Goal: Transaction & Acquisition: Purchase product/service

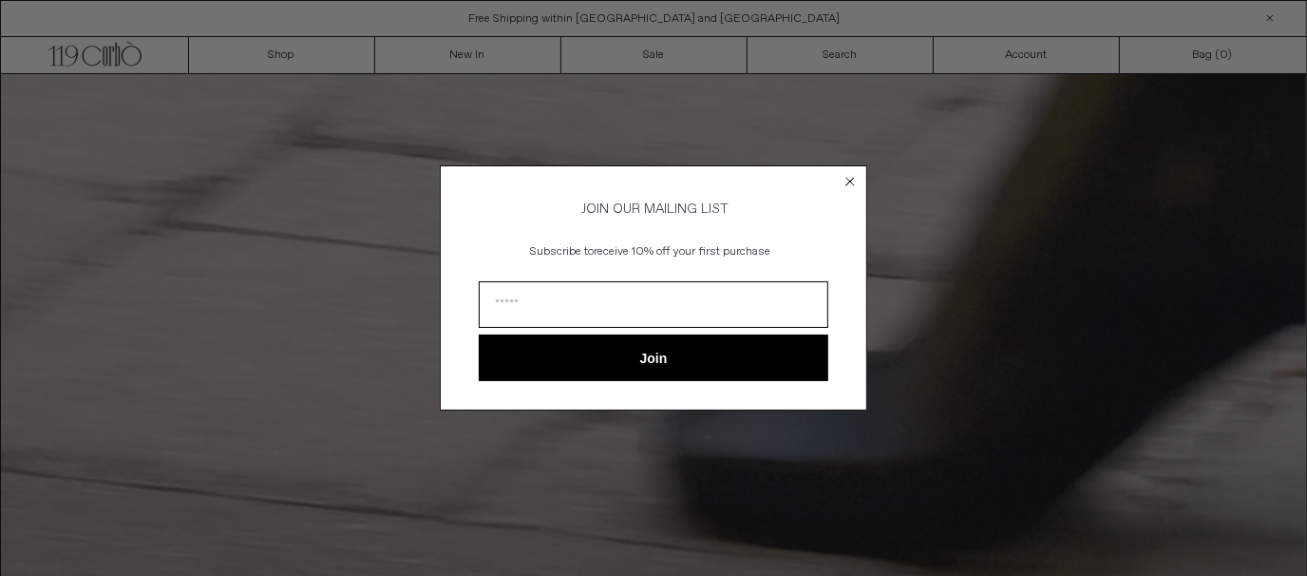
click at [849, 174] on circle "Close dialog" at bounding box center [851, 181] width 18 height 18
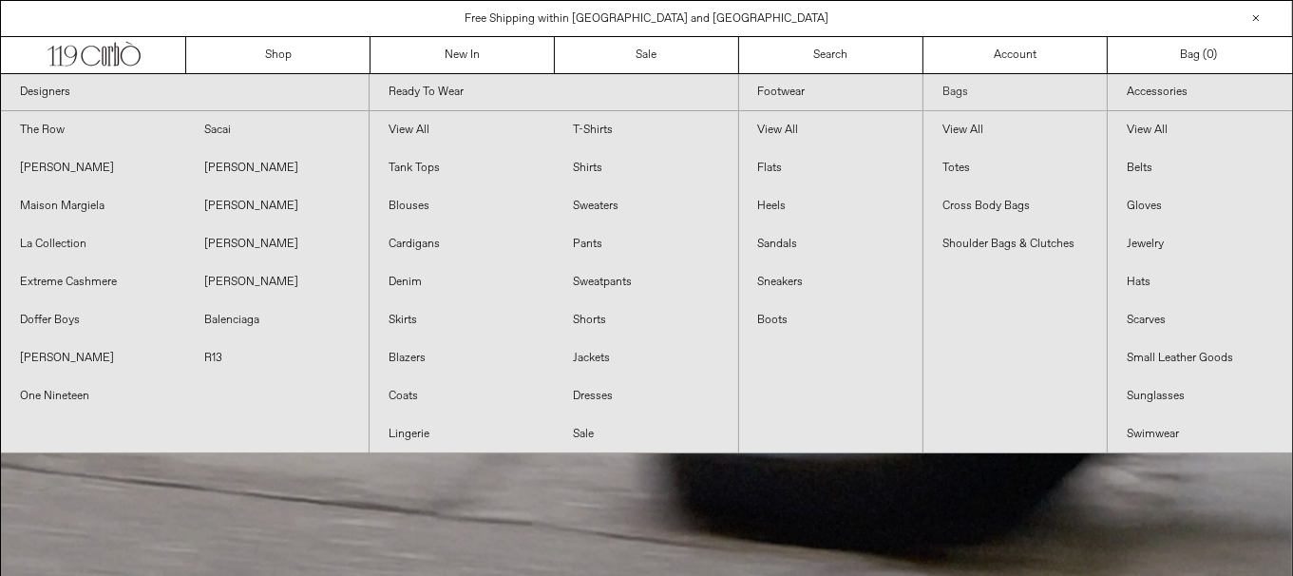
click at [954, 94] on link "Bags" at bounding box center [1014, 92] width 183 height 37
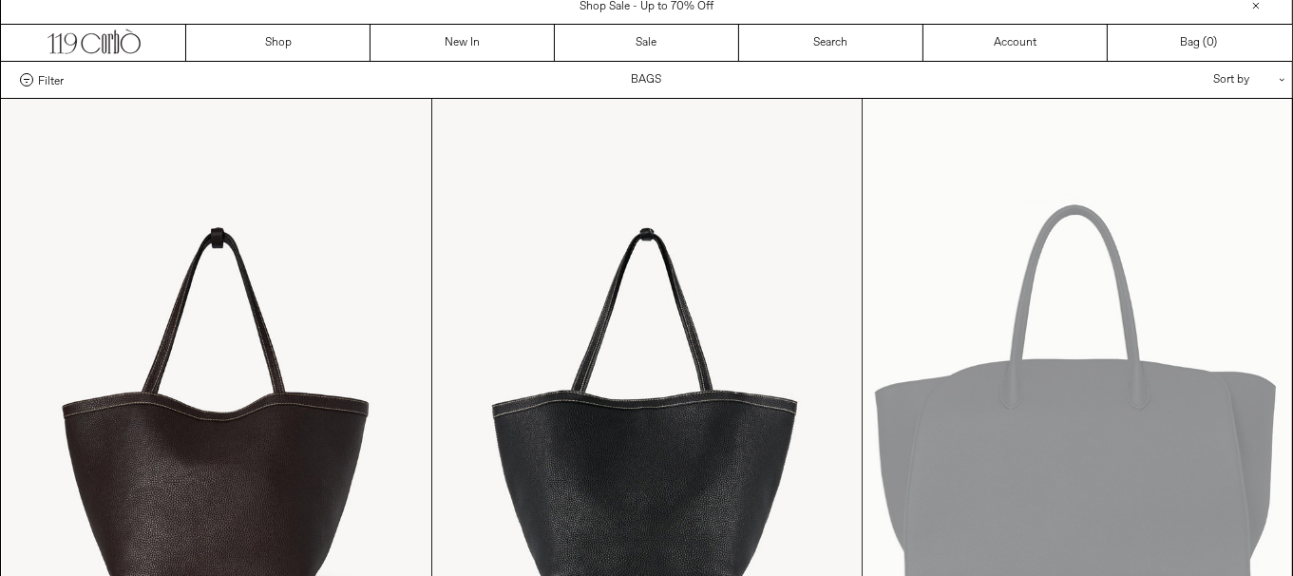
scroll to position [475, 0]
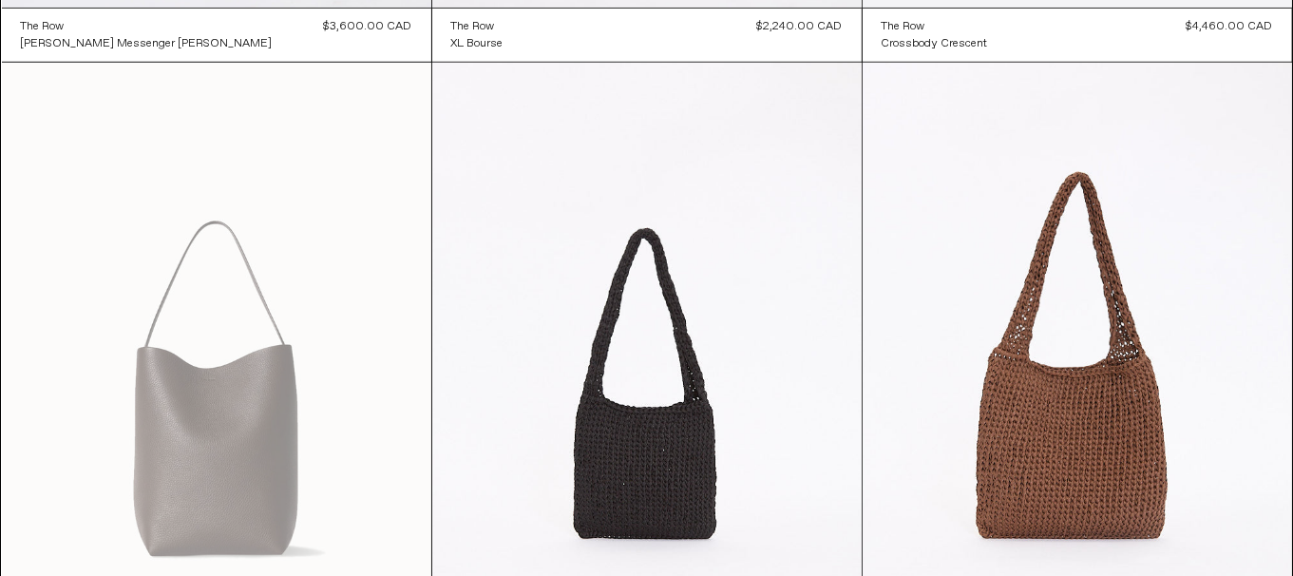
scroll to position [0, 0]
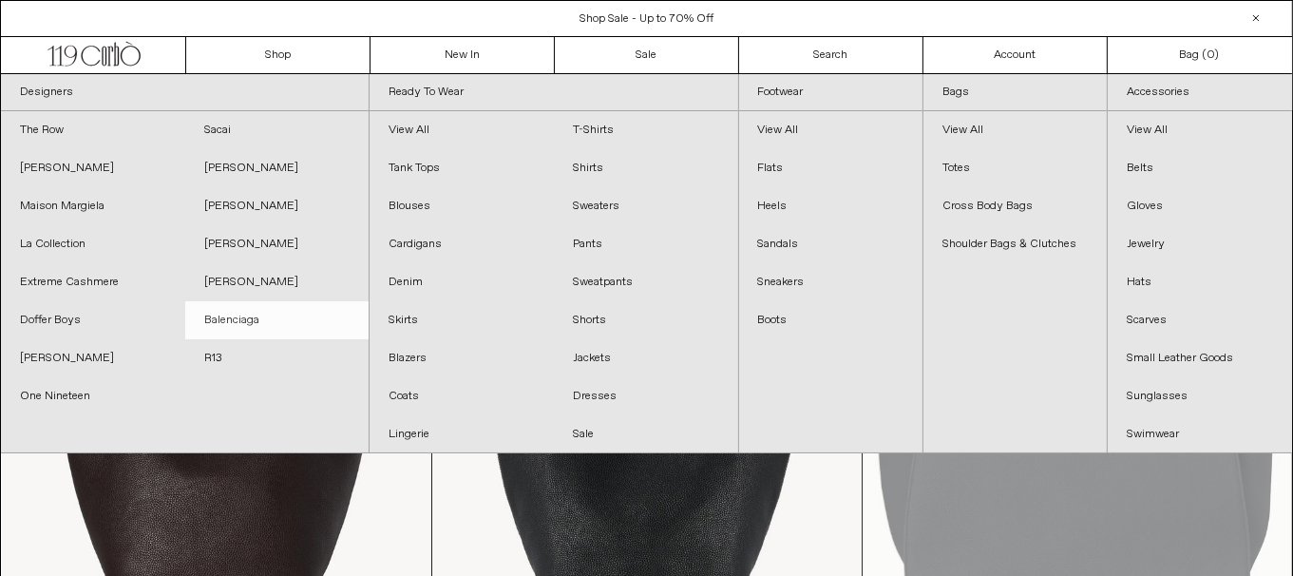
click at [247, 323] on link "Balenciaga" at bounding box center [277, 320] width 184 height 38
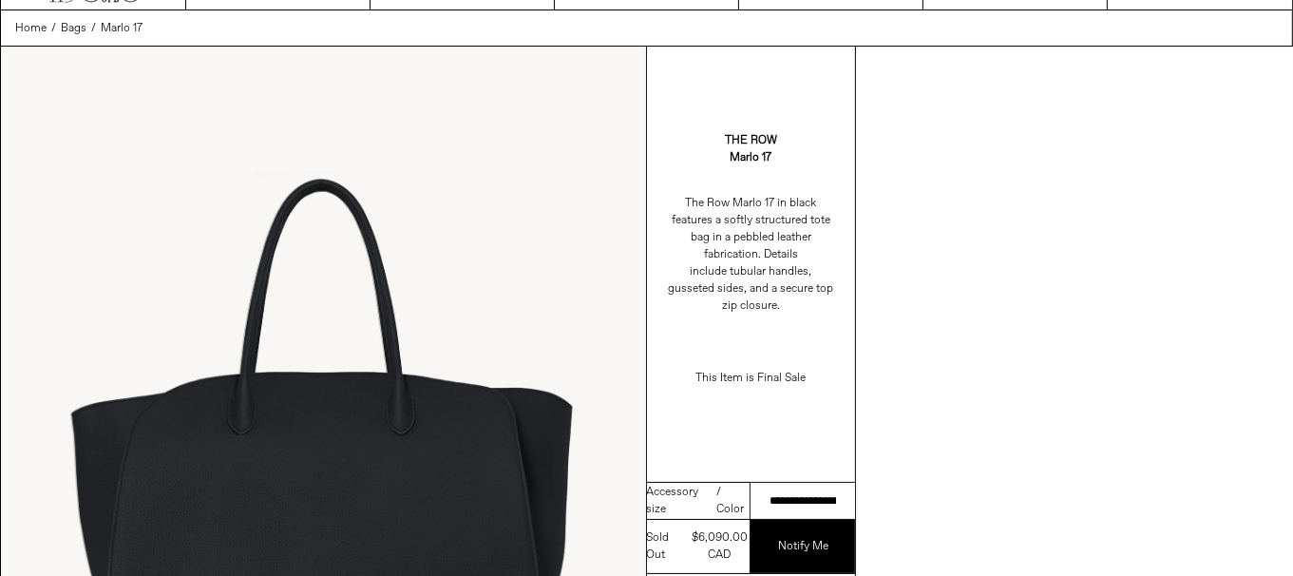
scroll to position [95, 0]
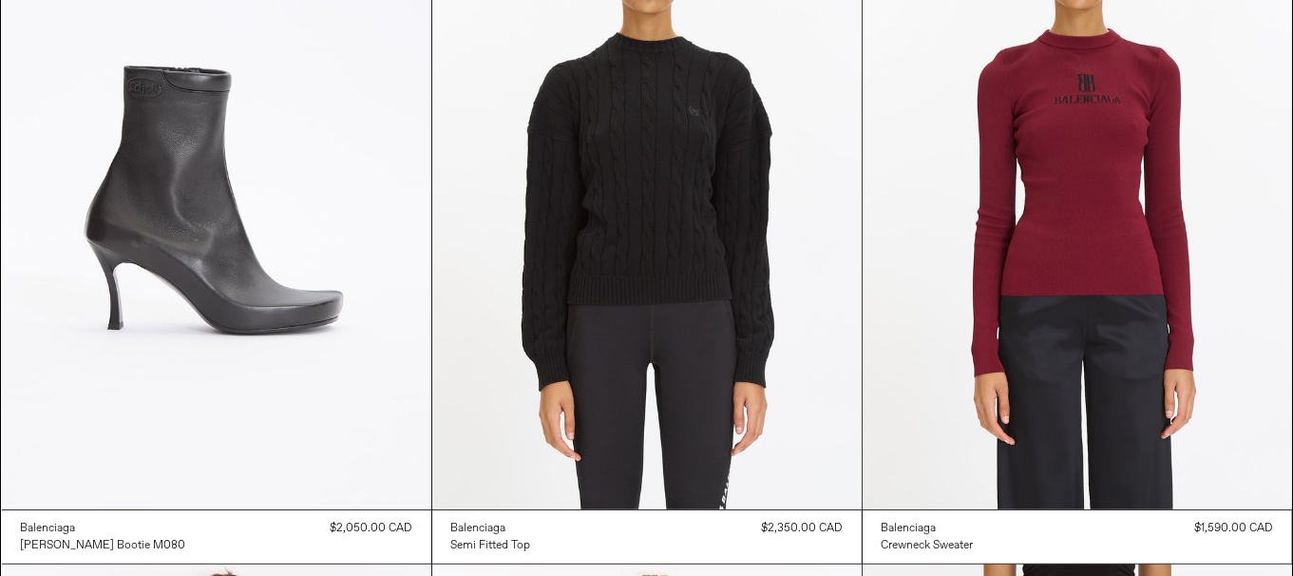
scroll to position [950, 0]
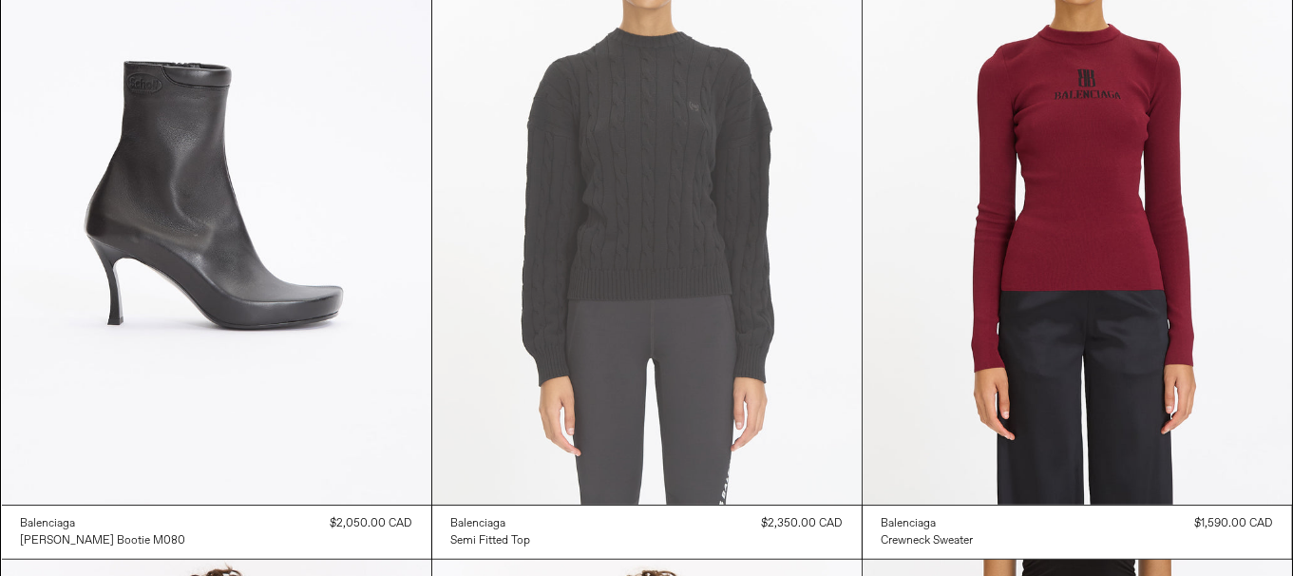
click at [603, 386] on at bounding box center [646, 182] width 429 height 644
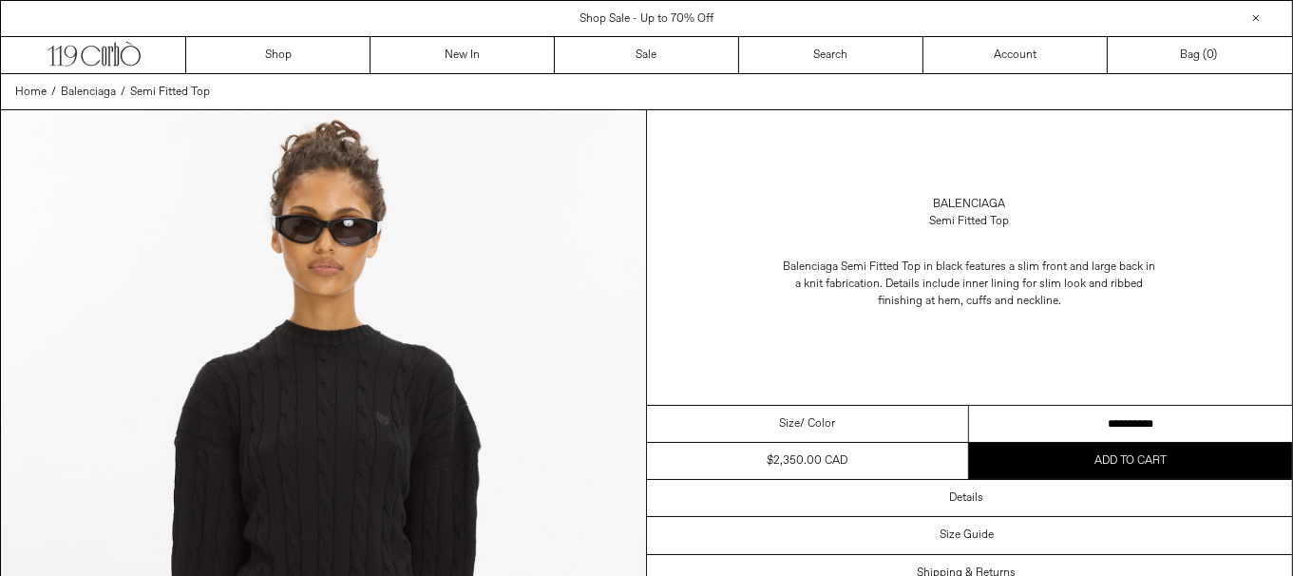
click at [1168, 415] on select "**********" at bounding box center [1130, 424] width 323 height 37
